Goal: Transaction & Acquisition: Purchase product/service

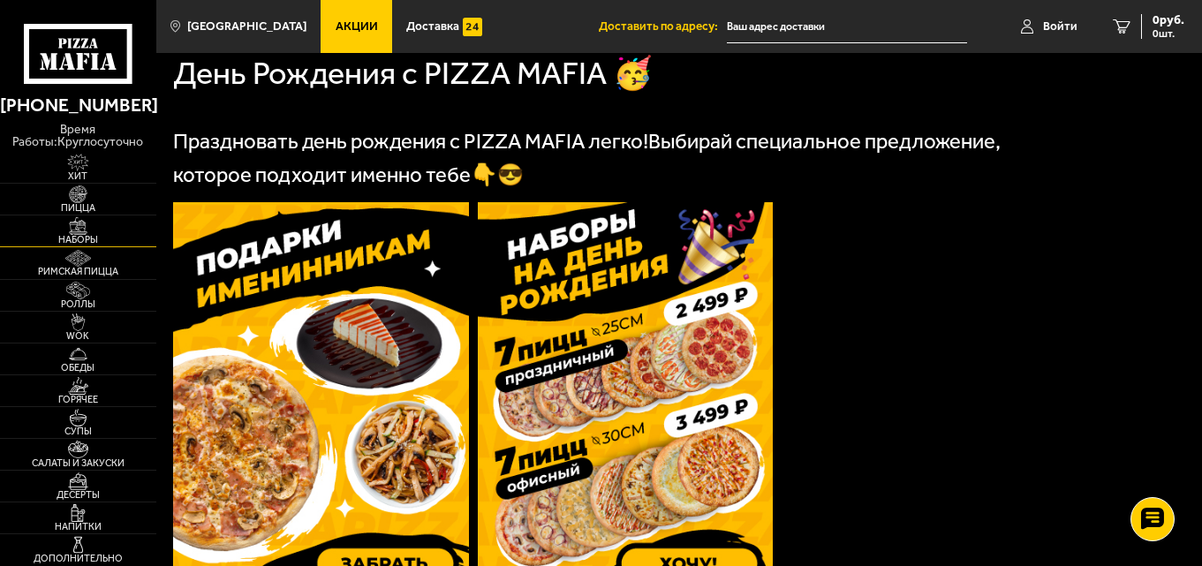
scroll to position [381, 0]
click at [82, 199] on img at bounding box center [78, 195] width 48 height 18
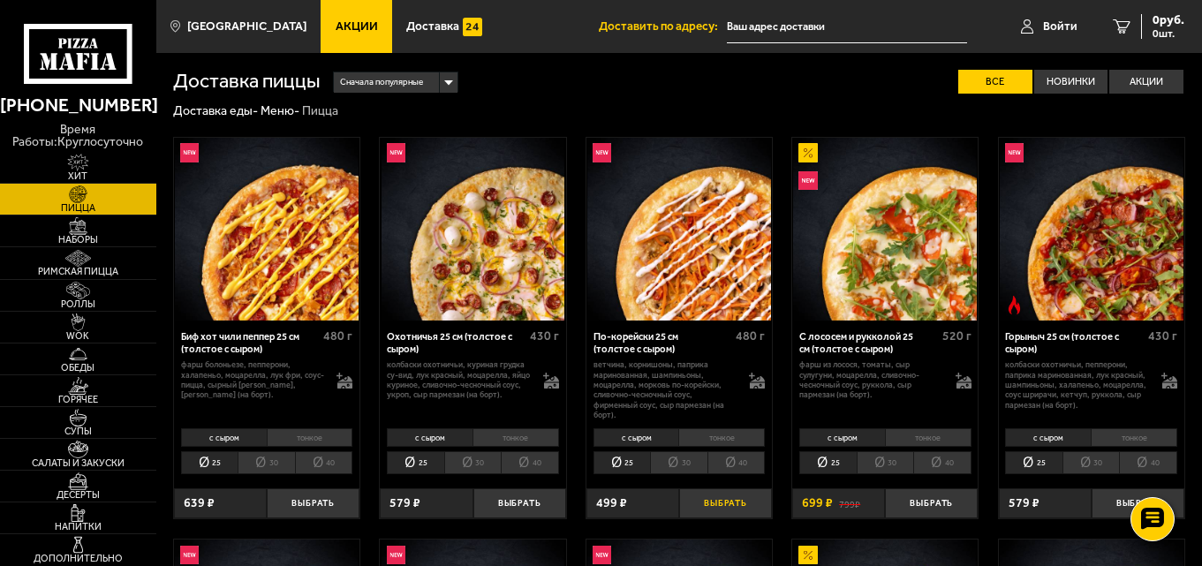
click at [710, 509] on button "Выбрать" at bounding box center [725, 504] width 93 height 31
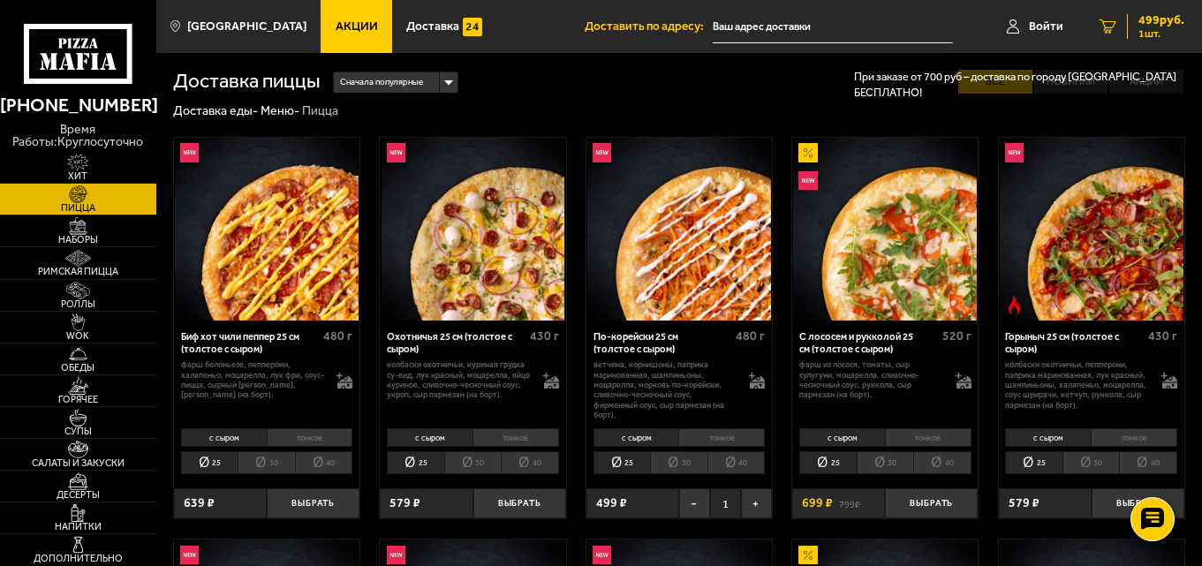
click at [1164, 19] on span "499 руб." at bounding box center [1162, 20] width 46 height 12
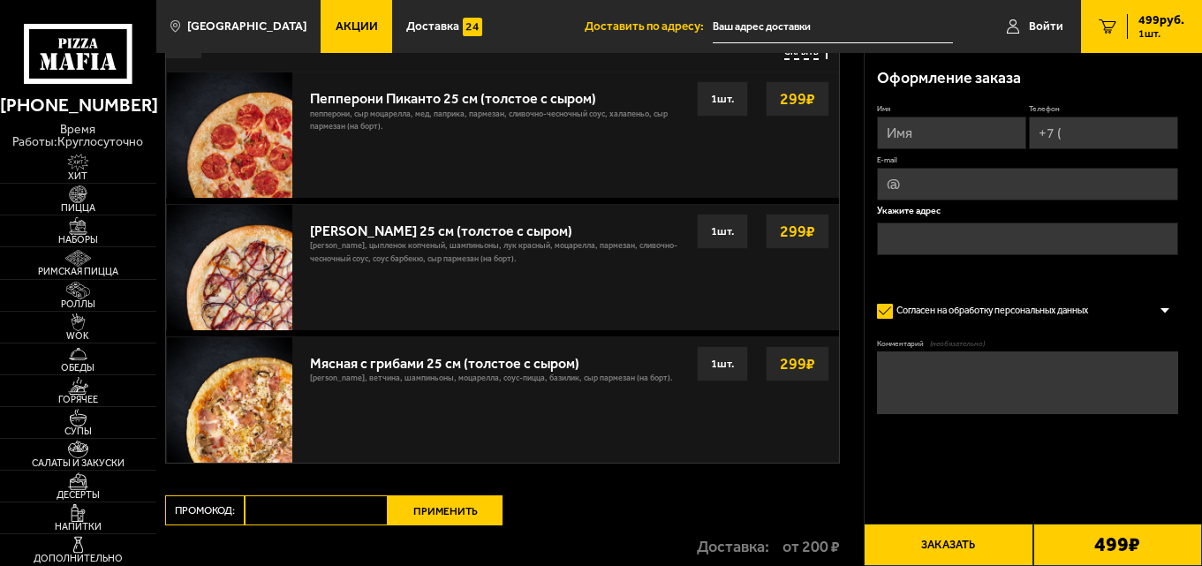
scroll to position [353, 0]
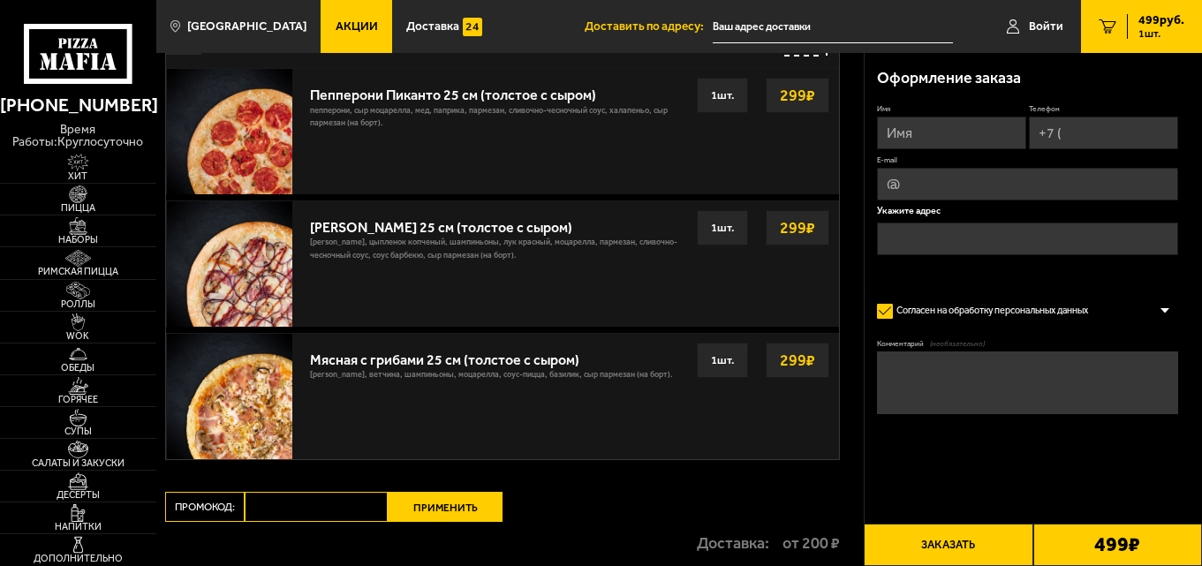
click at [977, 547] on button "Заказать" at bounding box center [948, 545] width 169 height 42
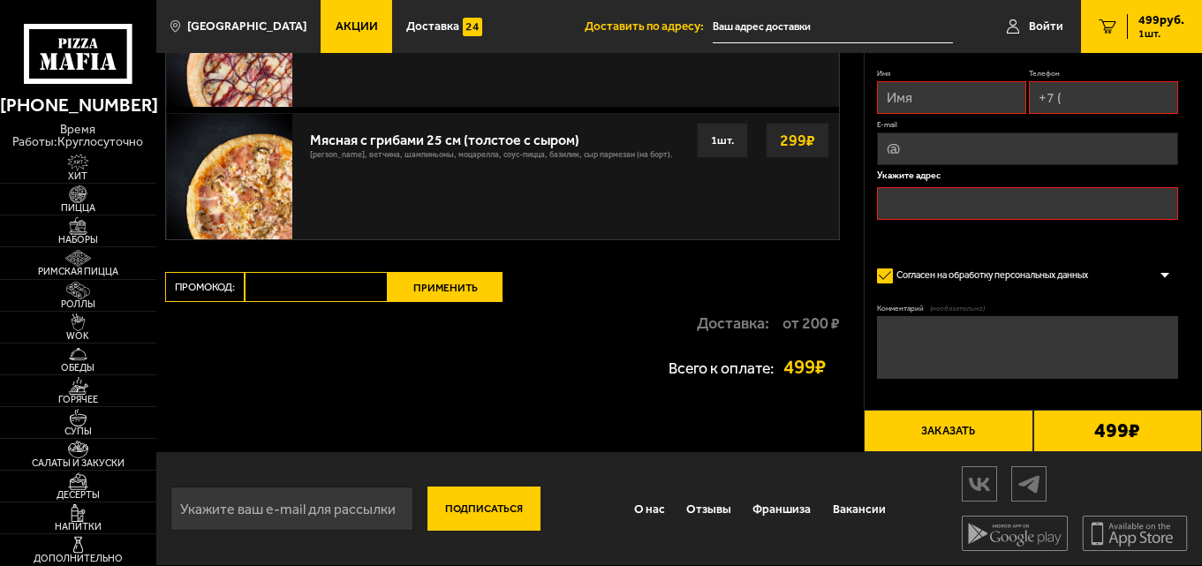
scroll to position [576, 0]
click at [1167, 269] on div at bounding box center [1165, 275] width 27 height 13
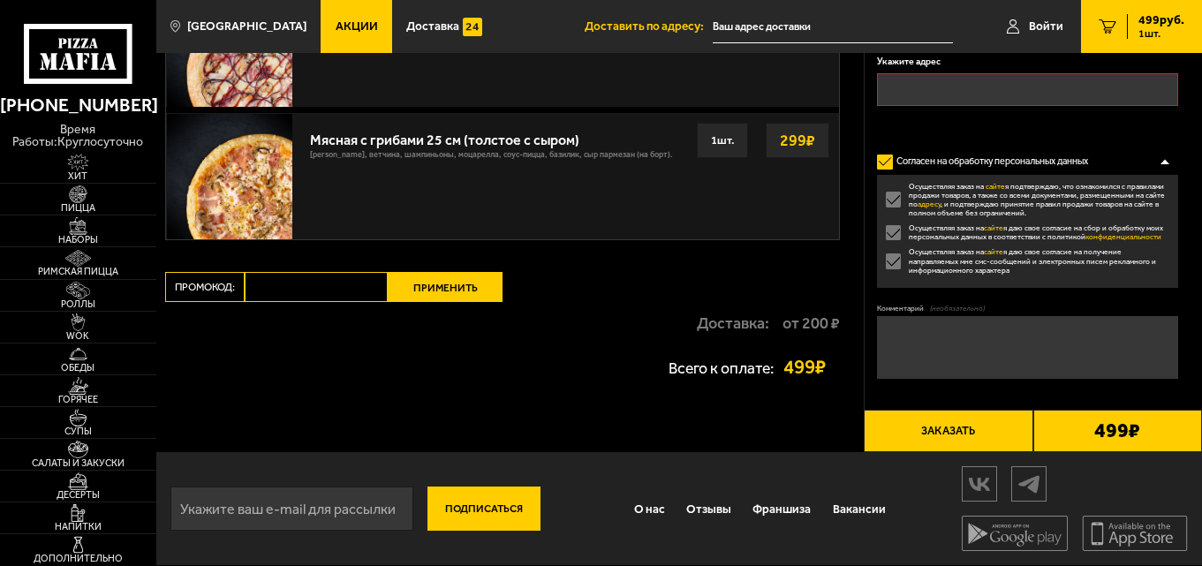
click at [1167, 269] on label "Осуществляя заказ на сайте я даю свое согласие на получение направляемых мне см…" at bounding box center [1027, 260] width 300 height 27
click at [0, 0] on input "Осуществляя заказ на сайте я даю свое согласие на получение направляемых мне см…" at bounding box center [0, 0] width 0 height 0
click at [1167, 269] on label "Осуществляя заказ на сайте я даю свое согласие на получение направляемых мне см…" at bounding box center [1027, 260] width 300 height 27
click at [0, 0] on input "Осуществляя заказ на сайте я даю свое согласие на получение направляемых мне см…" at bounding box center [0, 0] width 0 height 0
click at [1003, 344] on textarea "Комментарий (необязательно)" at bounding box center [1027, 347] width 300 height 63
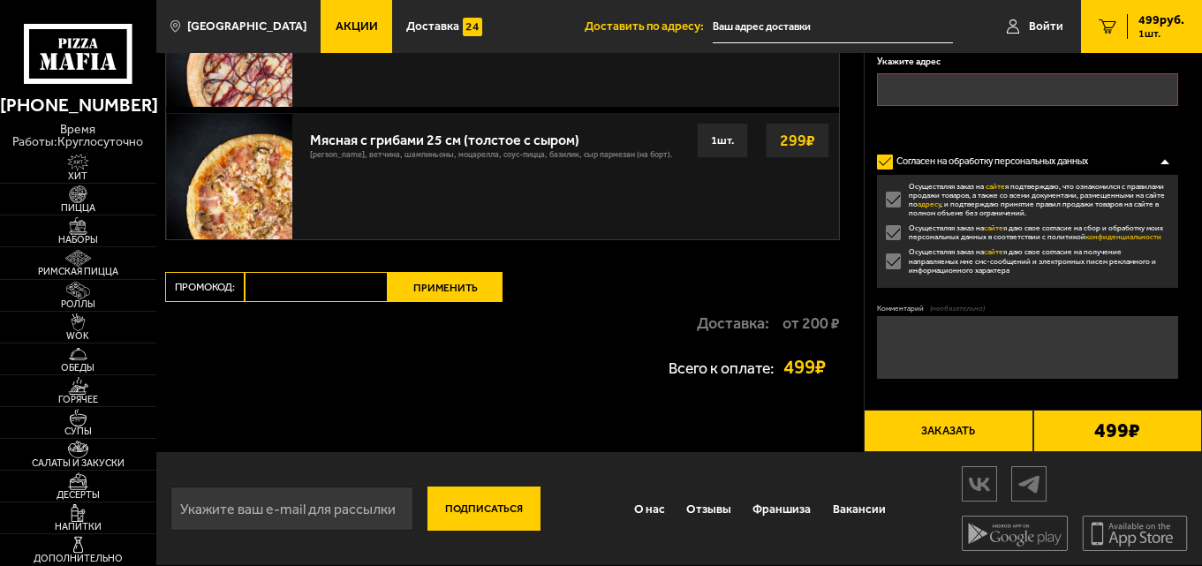
click at [889, 166] on label "Согласен на обработку персональных данных" at bounding box center [988, 161] width 223 height 25
click at [0, 0] on input "Согласен на обработку персональных данных" at bounding box center [0, 0] width 0 height 0
click at [1163, 160] on div at bounding box center [1165, 161] width 27 height 13
